Goal: Check status: Check status

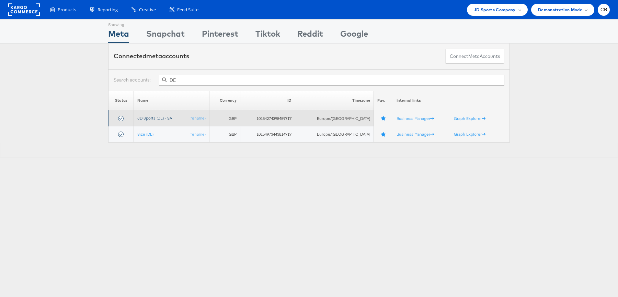
type input "DE"
click at [163, 117] on link "JD Sports (DE) - SA" at bounding box center [154, 118] width 35 height 5
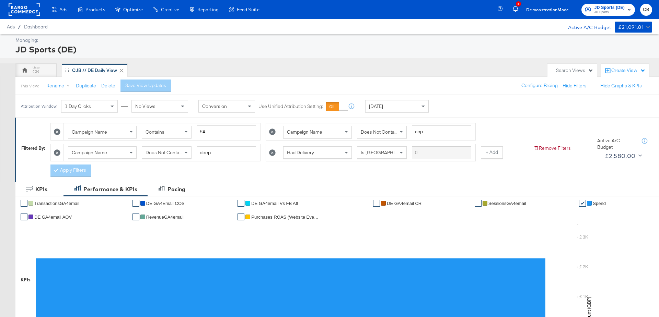
click at [26, 11] on rect at bounding box center [25, 9] width 32 height 12
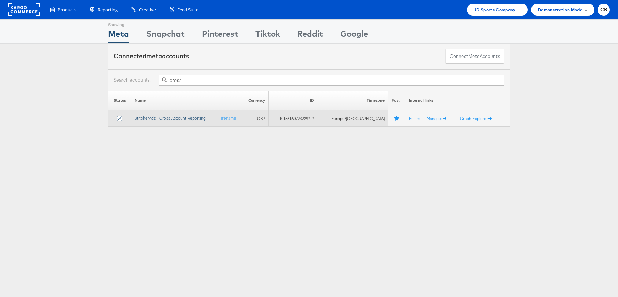
type input "cross"
click at [180, 119] on link "StitcherAds - Cross Account Reporting" at bounding box center [170, 118] width 71 height 5
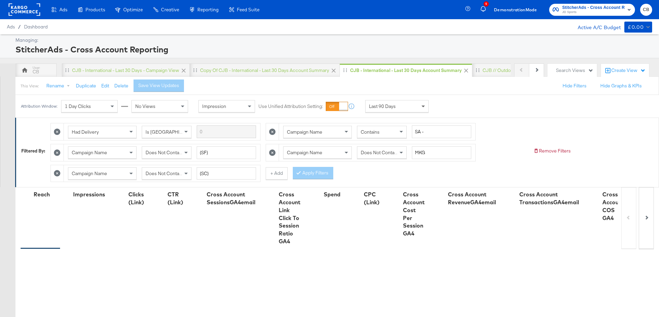
click at [420, 105] on span at bounding box center [424, 107] width 9 height 12
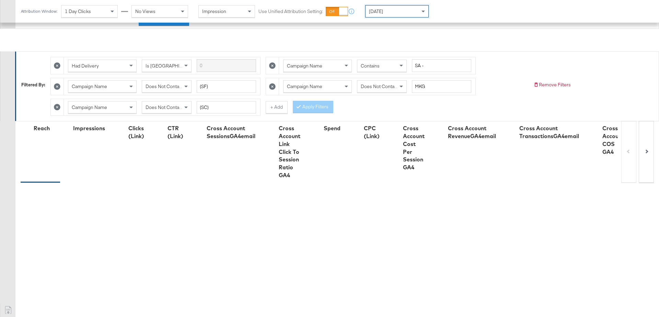
scroll to position [184, 0]
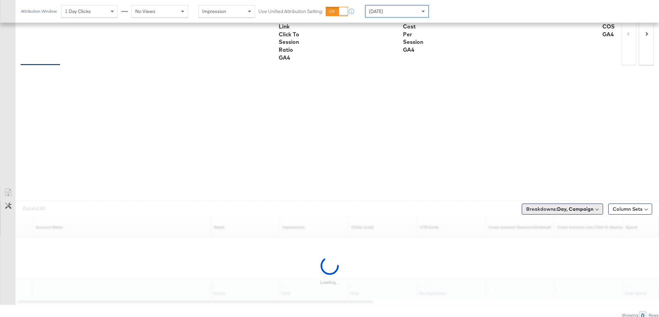
click at [559, 207] on b "Day, Campaign" at bounding box center [575, 209] width 36 height 6
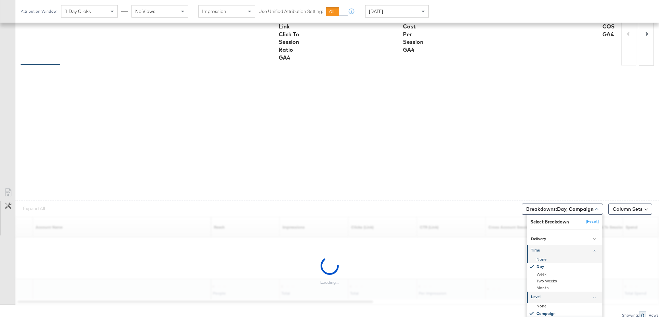
click at [544, 256] on div "None" at bounding box center [565, 259] width 74 height 7
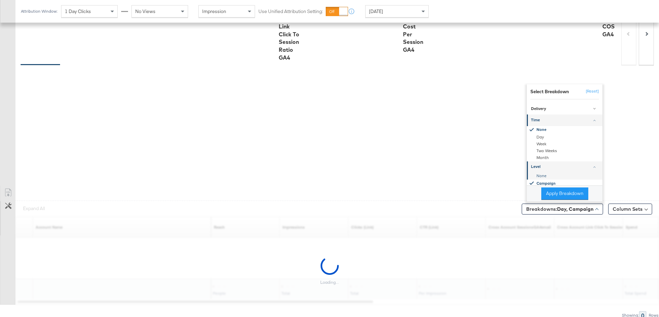
click at [543, 174] on div "None" at bounding box center [565, 176] width 74 height 7
click at [553, 188] on button "Apply Breakdown" at bounding box center [564, 194] width 47 height 12
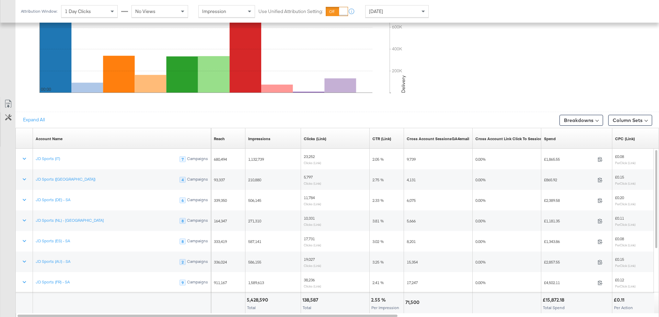
scroll to position [364, 0]
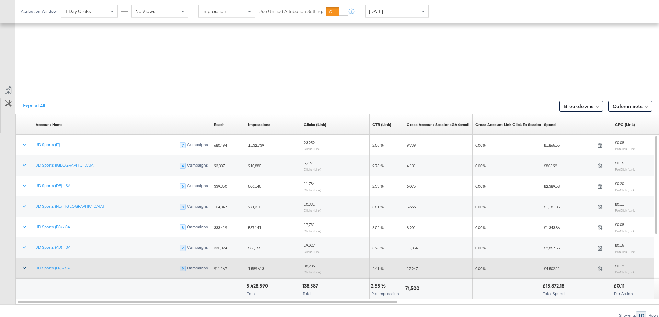
click at [25, 265] on icon at bounding box center [24, 268] width 7 height 7
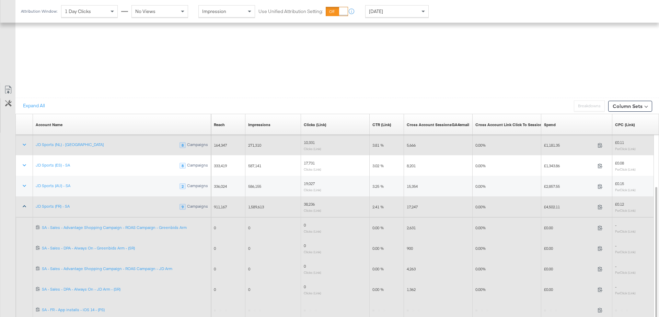
scroll to position [513, 0]
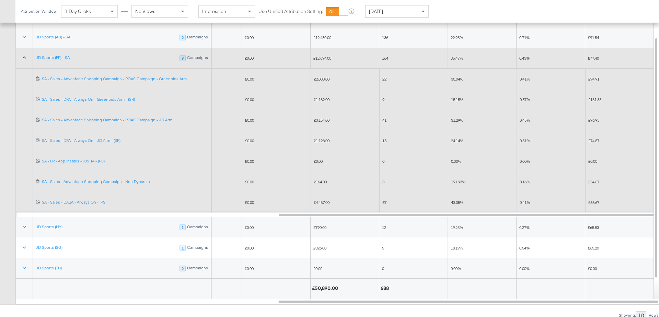
click at [411, 5] on div "Yesterday" at bounding box center [396, 11] width 63 height 12
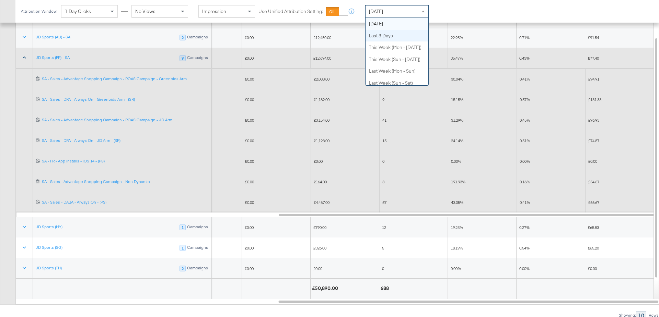
scroll to position [0, 0]
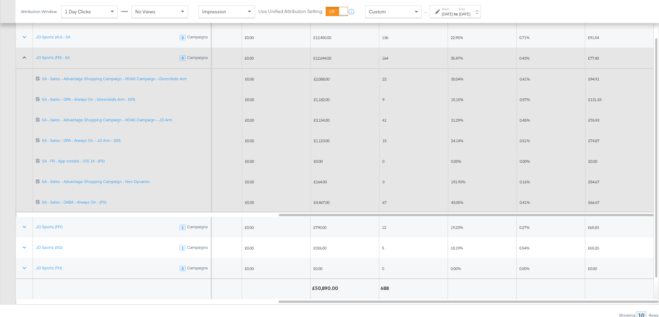
click at [453, 14] on div "Aug 20th 2025" at bounding box center [447, 13] width 11 height 5
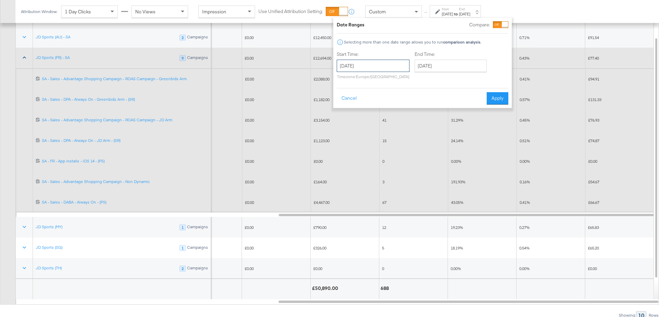
click at [365, 68] on input "August 20th 2025" at bounding box center [373, 66] width 73 height 12
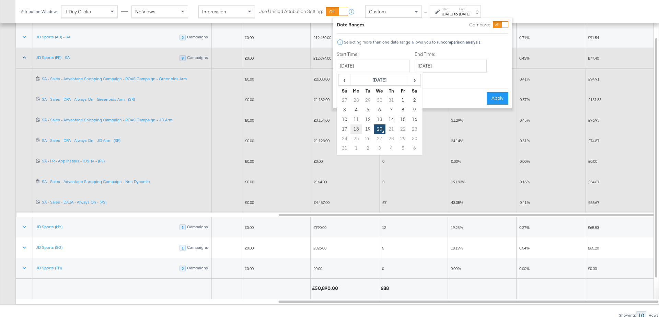
click at [355, 130] on td "18" at bounding box center [356, 130] width 12 height 10
type input "August 18th 2025"
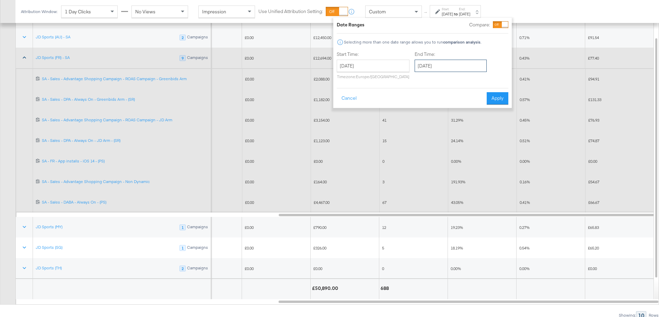
click at [429, 71] on input "August 20th 2025" at bounding box center [450, 66] width 72 height 12
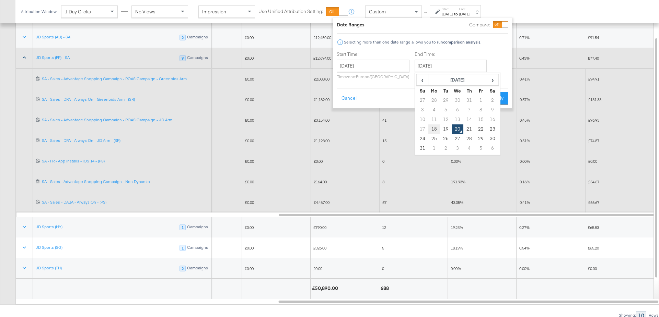
click at [433, 126] on td "18" at bounding box center [434, 130] width 12 height 10
type input "August 18th 2025"
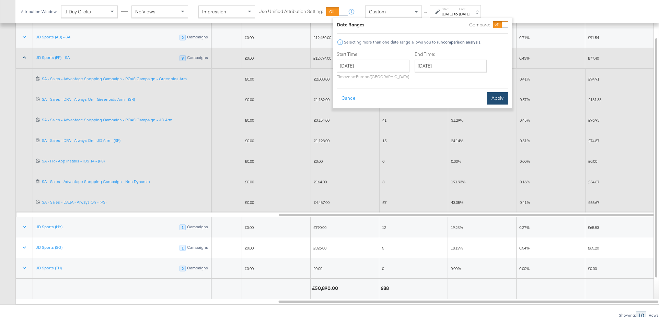
click at [501, 99] on button "Apply" at bounding box center [498, 98] width 22 height 12
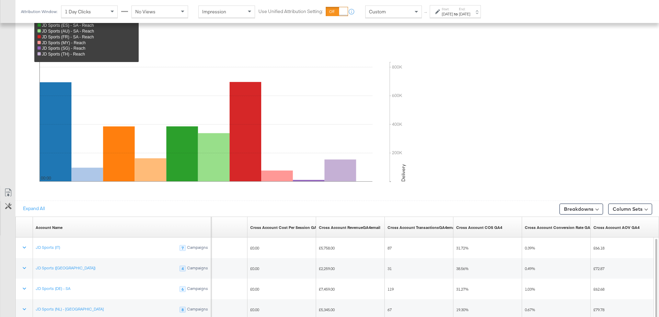
scroll to position [364, 0]
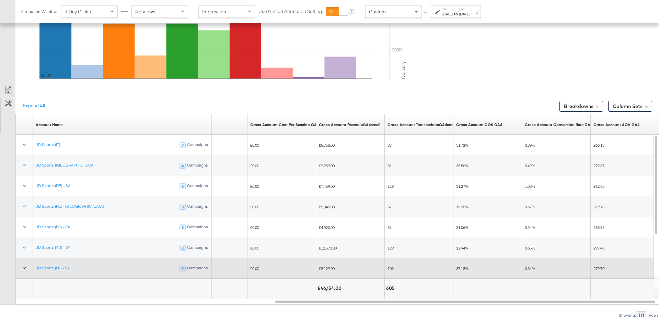
click at [27, 264] on button at bounding box center [24, 268] width 16 height 12
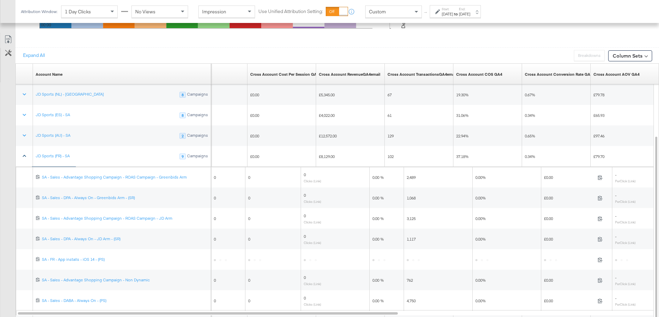
scroll to position [417, 0]
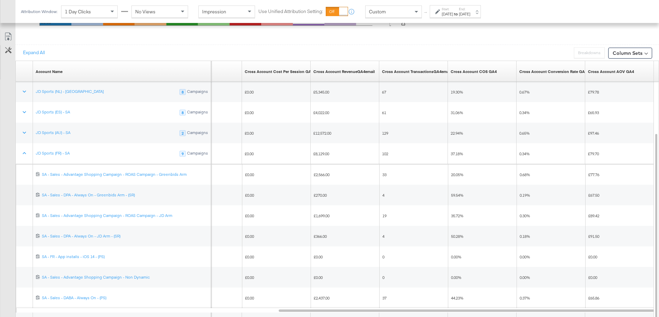
click at [453, 15] on div "Aug 18th 2025" at bounding box center [447, 13] width 11 height 5
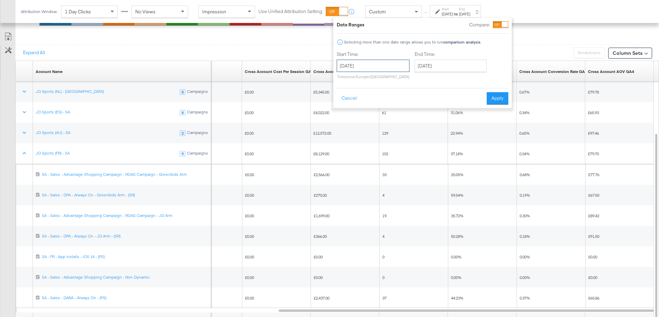
click at [361, 60] on input "August 18th 2025" at bounding box center [373, 66] width 73 height 12
click at [343, 129] on td "17" at bounding box center [345, 130] width 12 height 10
type input "August 17th 2025"
click at [425, 67] on input "August 18th 2025" at bounding box center [450, 66] width 72 height 12
click at [420, 127] on td "17" at bounding box center [423, 130] width 12 height 10
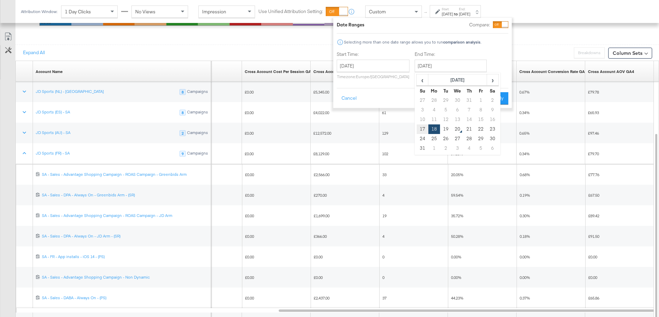
type input "August 17th 2025"
click at [496, 96] on button "Apply" at bounding box center [498, 98] width 22 height 12
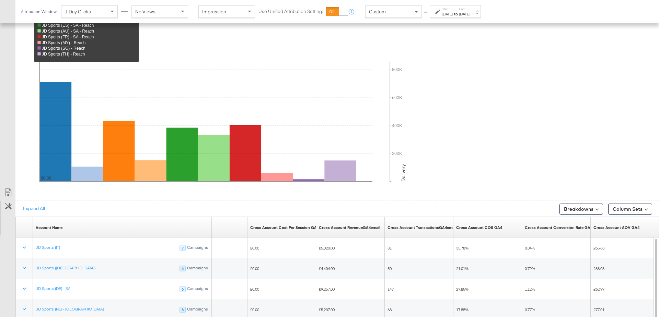
scroll to position [364, 0]
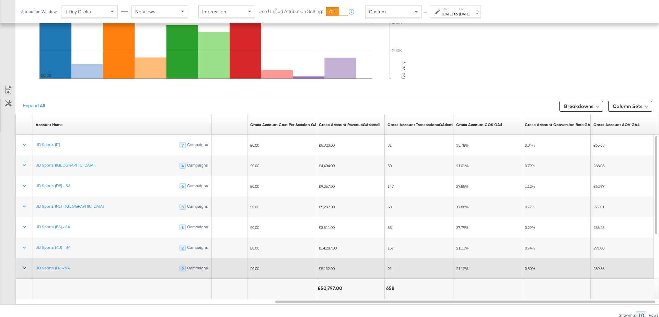
click at [24, 266] on icon at bounding box center [24, 268] width 7 height 7
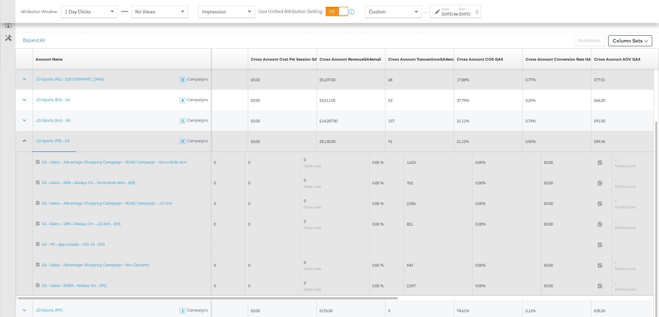
scroll to position [464, 0]
